Goal: Information Seeking & Learning: Understand process/instructions

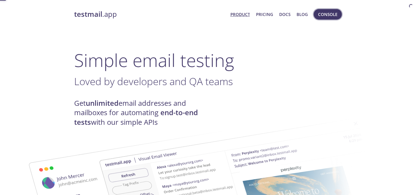
click at [330, 15] on span "Console" at bounding box center [327, 14] width 19 height 7
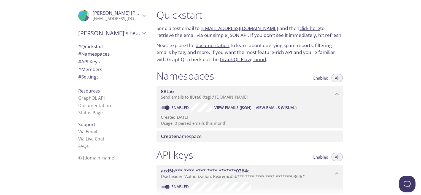
scroll to position [74, 0]
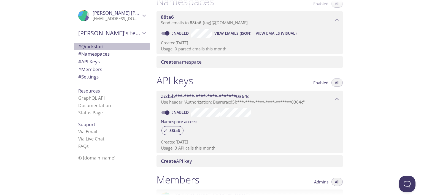
click at [101, 47] on span "# Quickstart" at bounding box center [91, 46] width 26 height 6
drag, startPoint x: 254, startPoint y: 35, endPoint x: 282, endPoint y: 50, distance: 32.3
drag, startPoint x: 282, startPoint y: 50, endPoint x: 268, endPoint y: 76, distance: 29.9
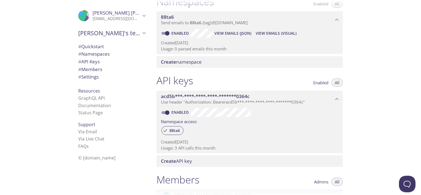
click at [268, 54] on div "88ta6 Send emails to 88ta6 . {tag} @[DOMAIN_NAME] Enabled View Emails (JSON) Vi…" at bounding box center [250, 31] width 186 height 45
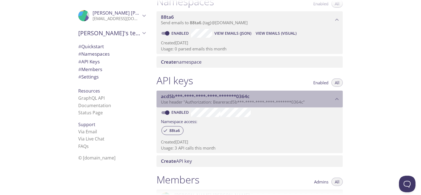
click at [229, 99] on span "Use header "Authorization: Bearer acd5b***-****-****-****-*******0364c "" at bounding box center [233, 102] width 144 height 6
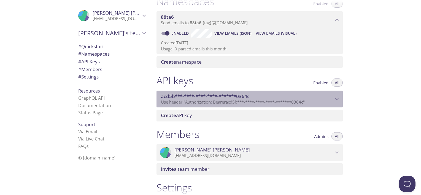
click at [229, 99] on span "Use header "Authorization: Bearer acd5b***-****-****-****-*******0364c "" at bounding box center [233, 102] width 144 height 6
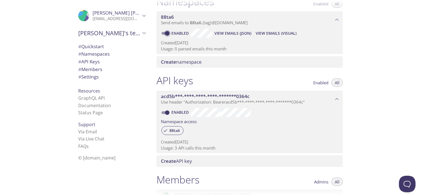
click at [165, 37] on input "Enabled" at bounding box center [167, 33] width 20 height 7
click at [162, 37] on input "Disabled" at bounding box center [163, 33] width 20 height 7
checkbox input "true"
